Goal: Task Accomplishment & Management: Complete application form

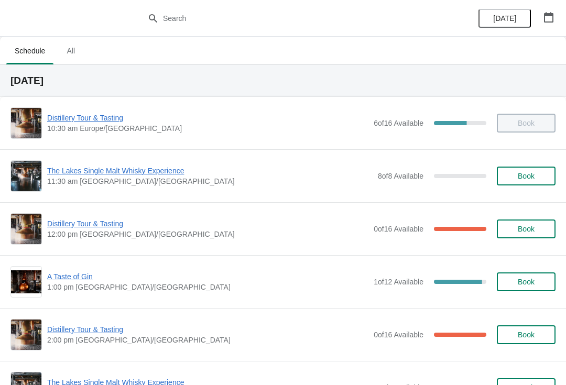
click at [293, 281] on span "A Taste of Gin" at bounding box center [207, 277] width 321 height 10
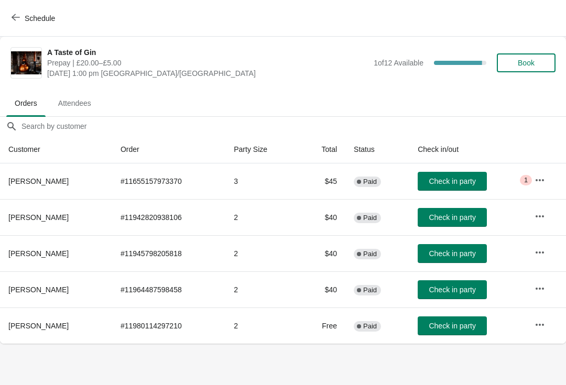
click at [456, 290] on span "Check in party" at bounding box center [452, 290] width 47 height 8
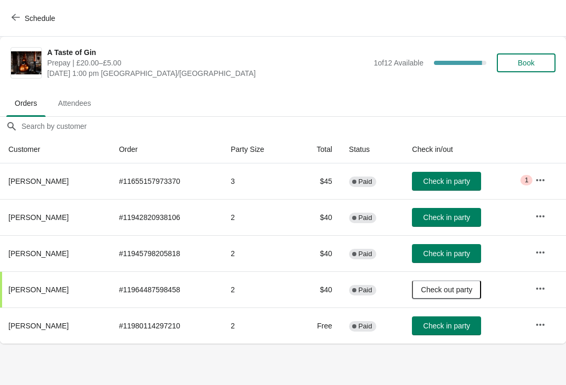
click at [17, 13] on button "Schedule" at bounding box center [34, 18] width 58 height 19
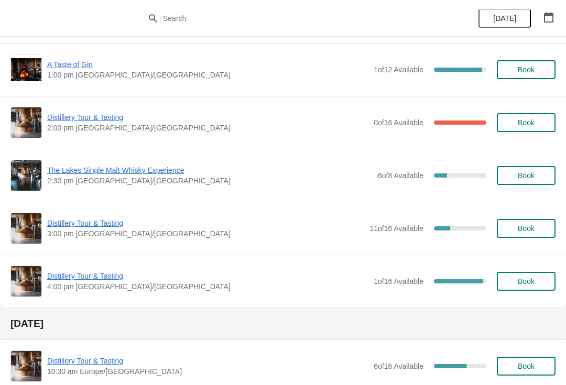
scroll to position [213, 0]
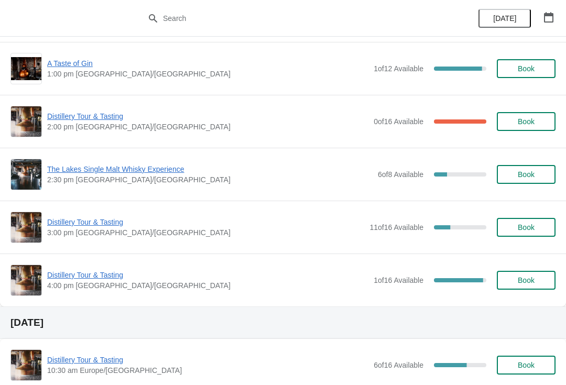
click at [541, 277] on span "Book" at bounding box center [527, 280] width 40 height 8
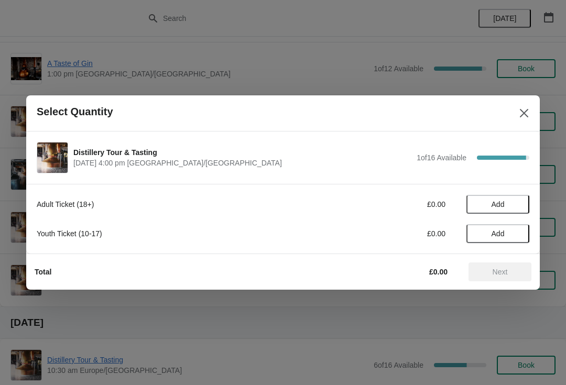
click at [504, 200] on span "Add" at bounding box center [498, 204] width 13 height 8
click at [518, 201] on icon at bounding box center [516, 204] width 11 height 11
click at [507, 269] on span "Next" at bounding box center [500, 272] width 15 height 8
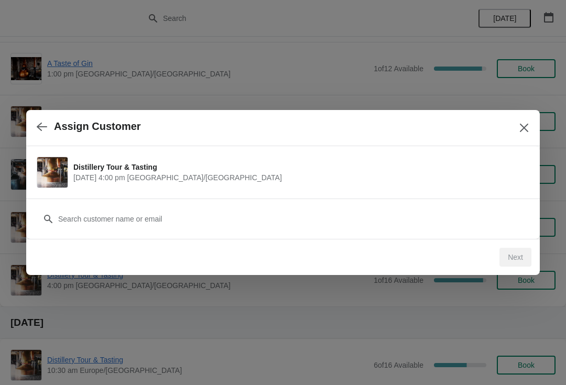
click at [287, 207] on div "Customer" at bounding box center [283, 213] width 493 height 29
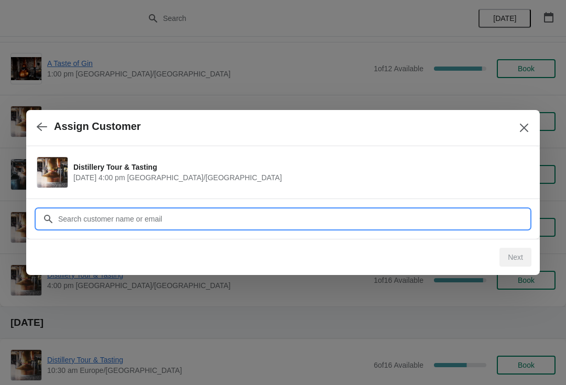
click at [195, 224] on input "Customer" at bounding box center [294, 219] width 472 height 19
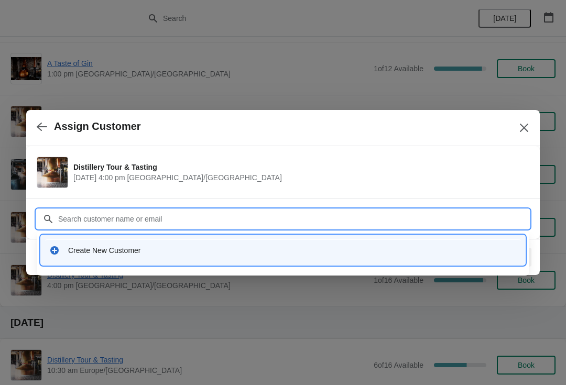
click at [87, 253] on div "Create New Customer" at bounding box center [292, 250] width 449 height 10
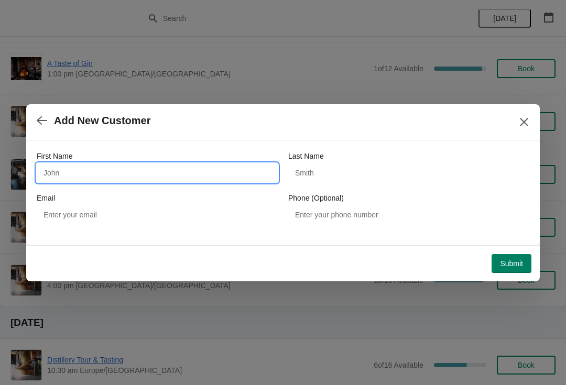
click at [112, 175] on input "First Name" at bounding box center [157, 173] width 241 height 19
type input "Rob"
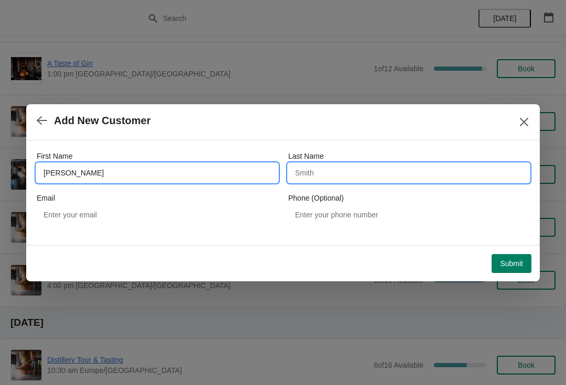
click at [374, 170] on input "Last Name" at bounding box center [408, 173] width 241 height 19
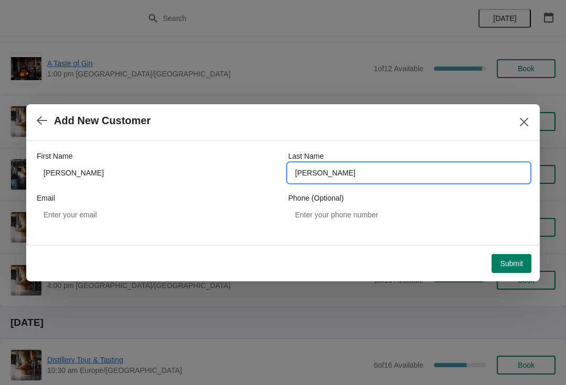
type input "Duncanson"
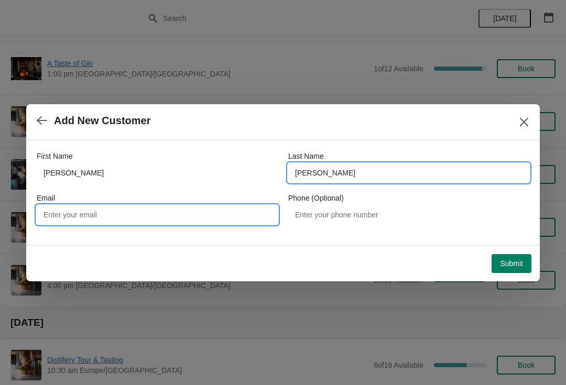
click at [138, 217] on input "Email" at bounding box center [157, 215] width 241 height 19
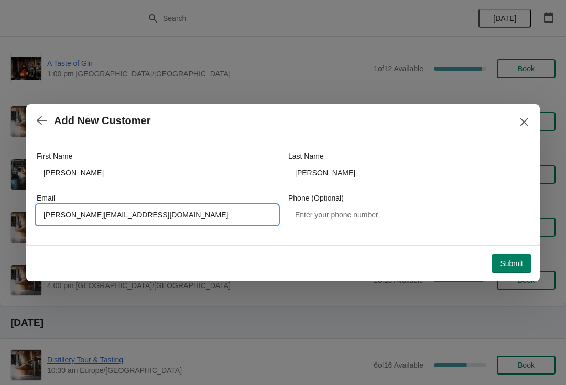
type input "Rob@hvacdesign.co.nz"
click at [519, 264] on span "Submit" at bounding box center [511, 264] width 23 height 8
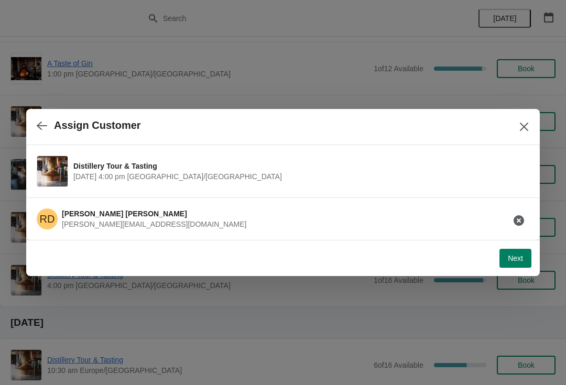
click at [515, 256] on span "Next" at bounding box center [515, 258] width 15 height 8
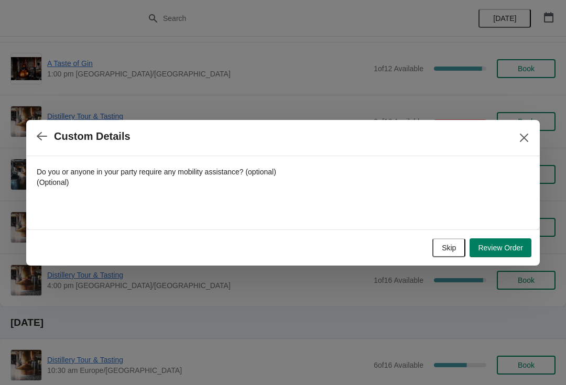
click at [456, 243] on button "Skip" at bounding box center [449, 248] width 33 height 19
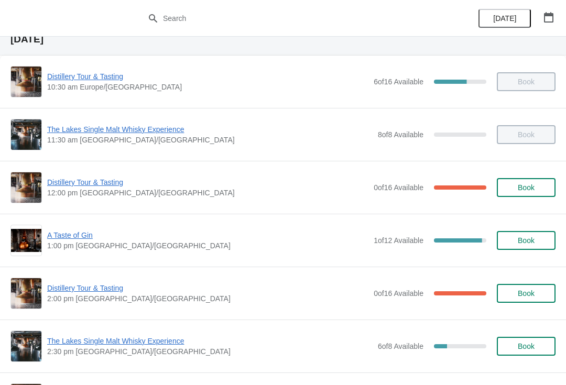
scroll to position [42, 0]
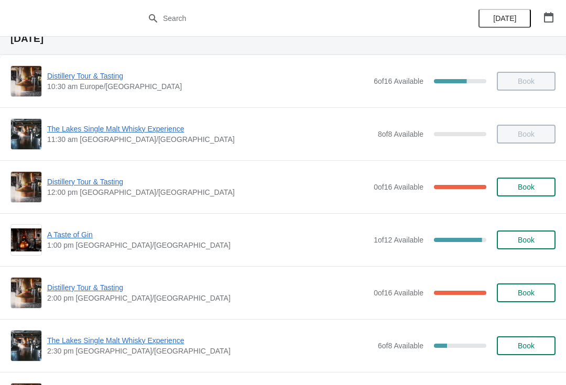
click at [295, 235] on span "A Taste of Gin" at bounding box center [207, 235] width 321 height 10
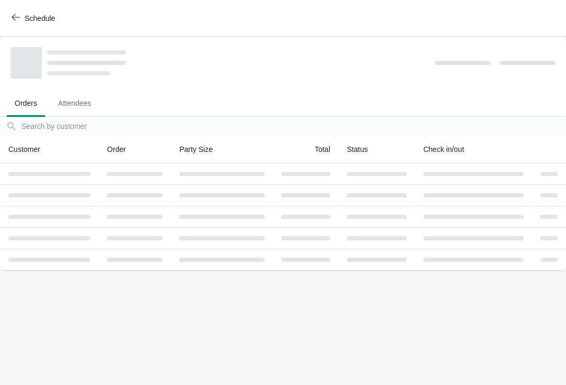
scroll to position [0, 0]
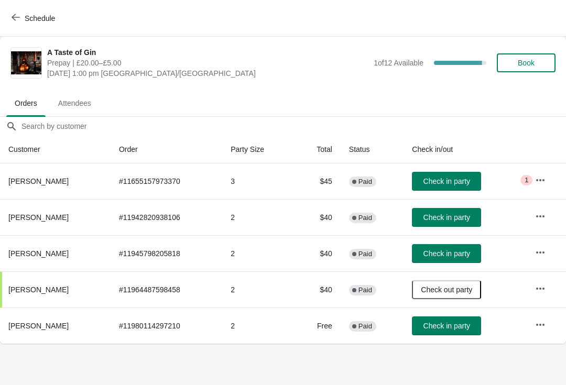
click at [466, 250] on span "Check in party" at bounding box center [447, 254] width 47 height 8
click at [537, 180] on icon "button" at bounding box center [540, 180] width 8 height 2
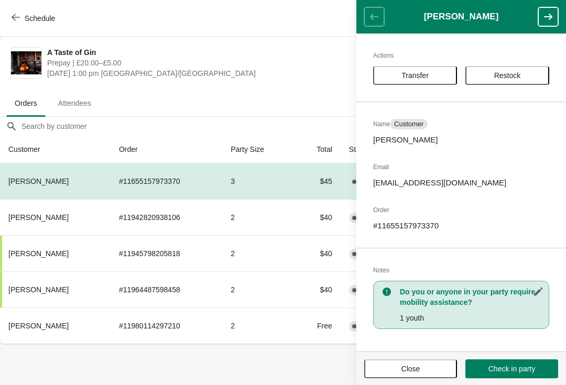
click at [427, 362] on button "Close" at bounding box center [410, 369] width 93 height 19
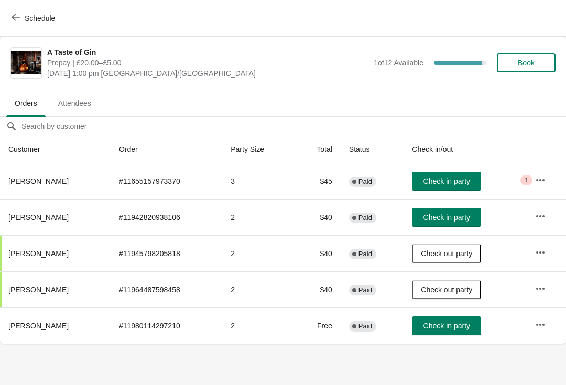
click at [454, 177] on span "Check in party" at bounding box center [447, 181] width 47 height 8
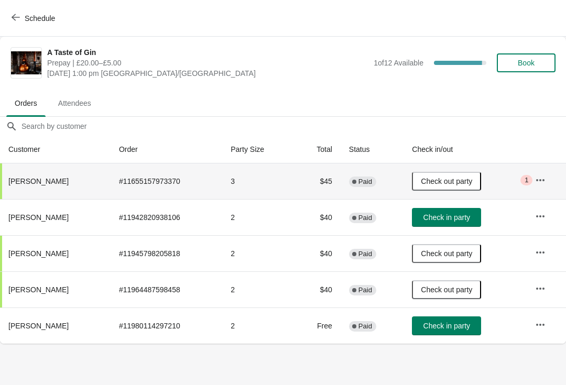
click at [451, 329] on span "Check in party" at bounding box center [447, 326] width 47 height 8
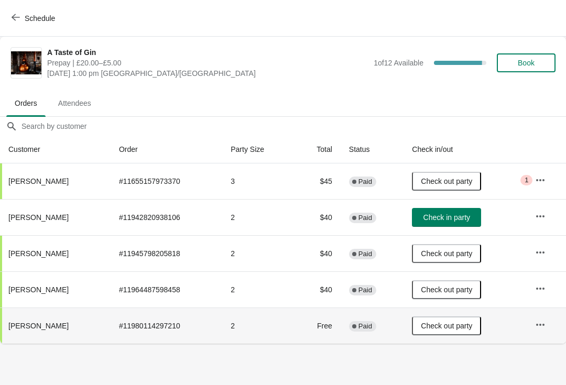
click at [15, 17] on icon "button" at bounding box center [16, 17] width 8 height 7
